Goal: Information Seeking & Learning: Check status

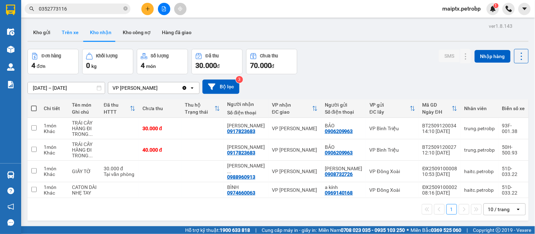
click at [61, 25] on button "Trên xe" at bounding box center [70, 32] width 28 height 17
type input "[DATE] – [DATE]"
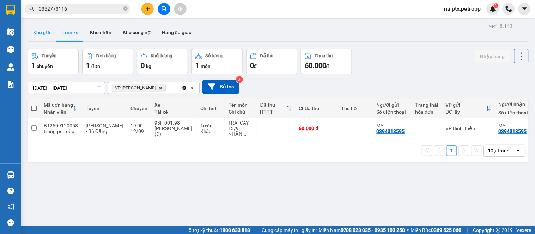
click at [47, 37] on button "Kho gửi" at bounding box center [41, 32] width 29 height 17
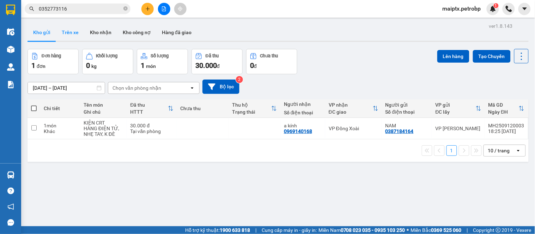
click at [69, 34] on button "Trên xe" at bounding box center [70, 32] width 28 height 17
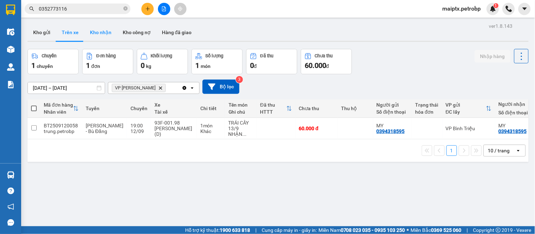
click at [89, 32] on button "Kho nhận" at bounding box center [100, 32] width 33 height 17
type input "[DATE] – [DATE]"
